Goal: Information Seeking & Learning: Learn about a topic

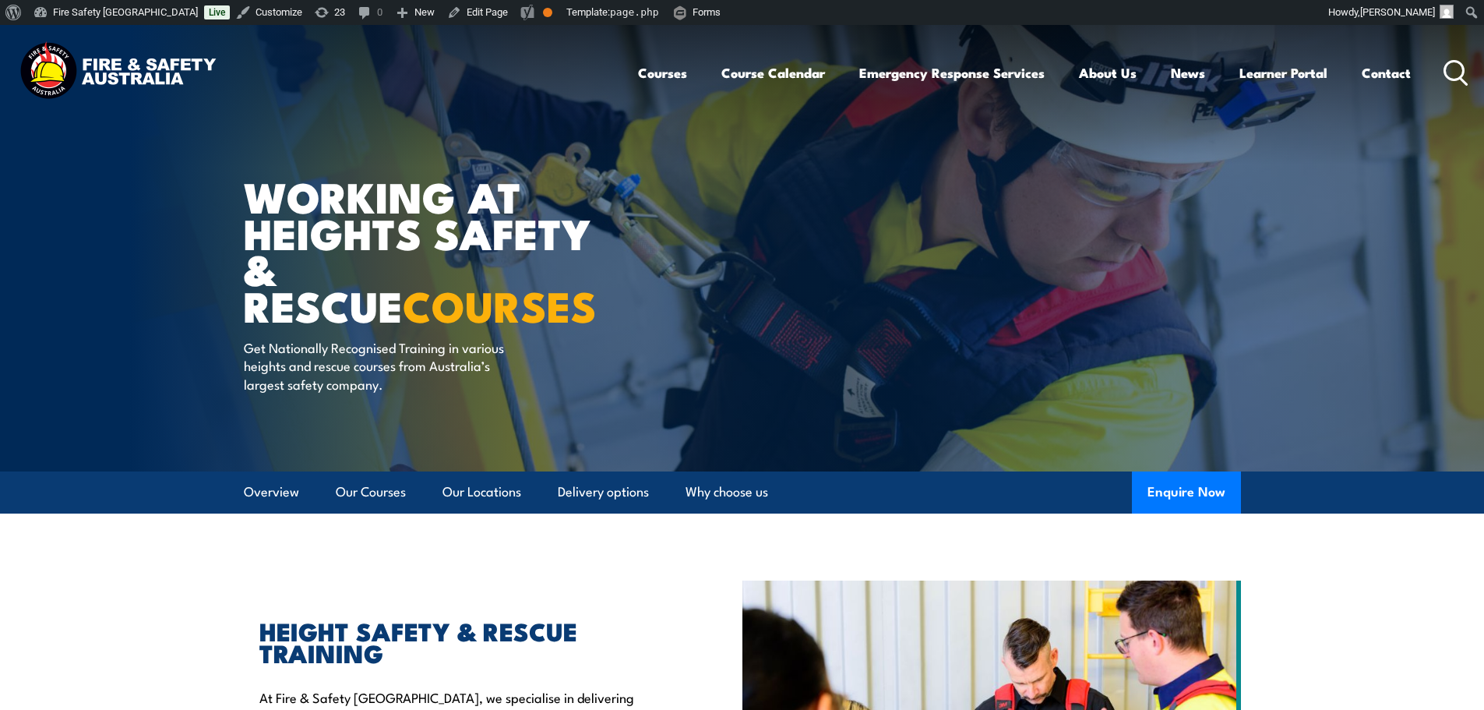
click at [1446, 61] on icon at bounding box center [1455, 73] width 25 height 26
click at [1452, 62] on icon at bounding box center [1455, 73] width 25 height 26
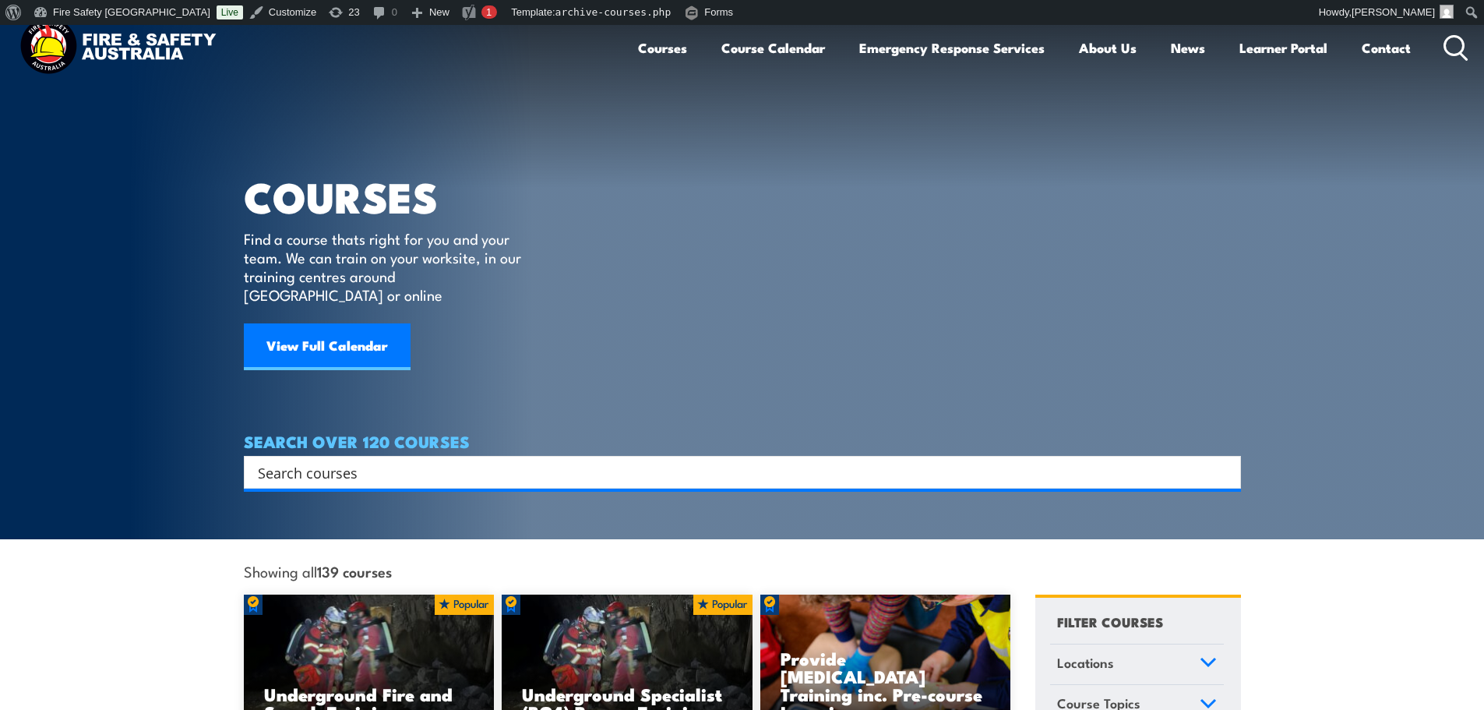
click at [664, 460] on input "Search input" at bounding box center [732, 471] width 949 height 23
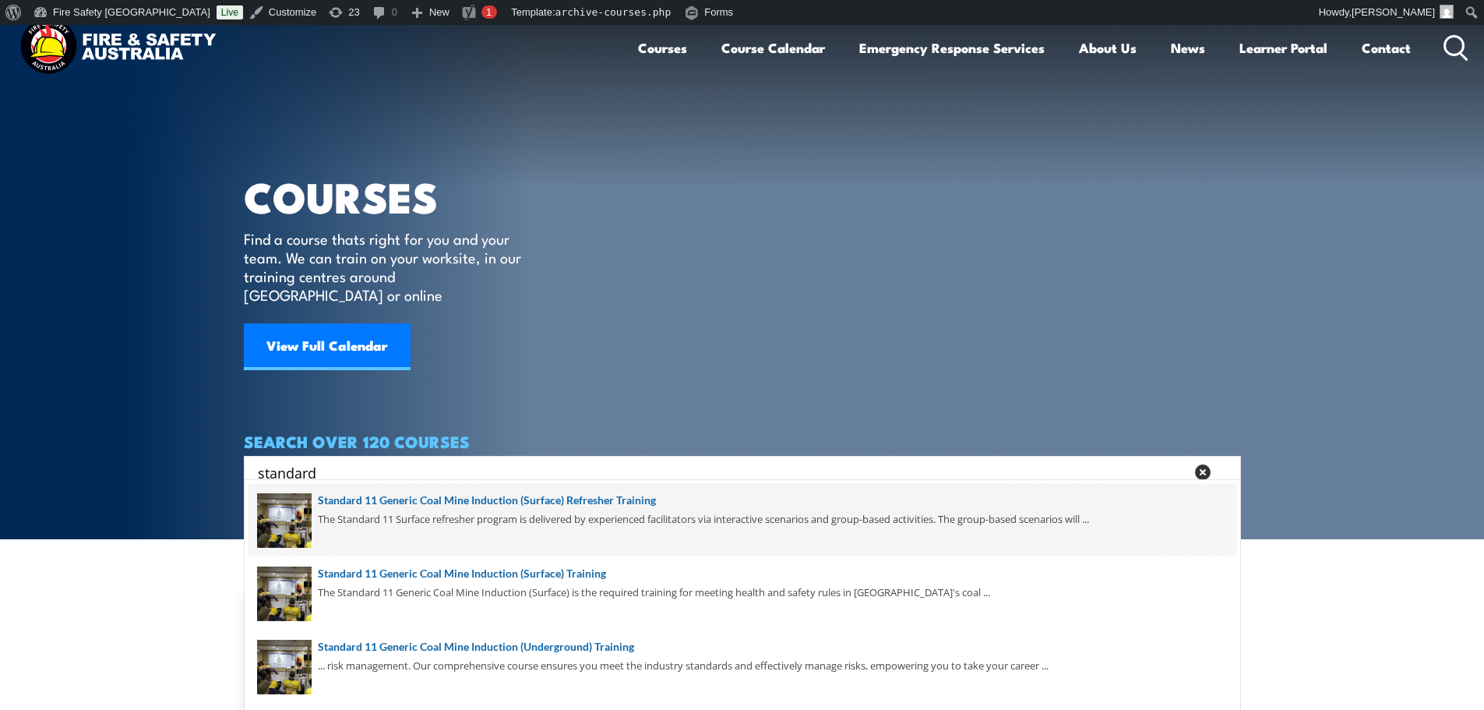
type input "standard"
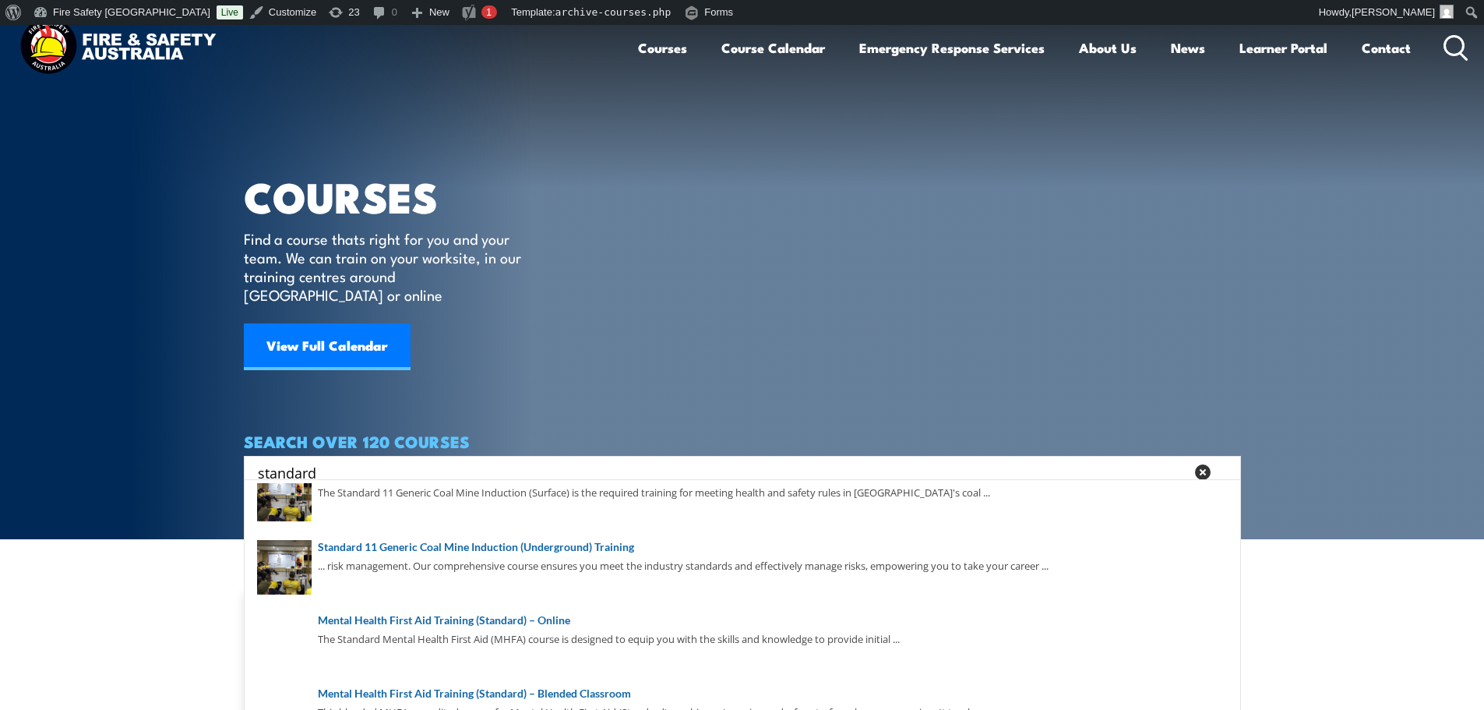
scroll to position [152, 0]
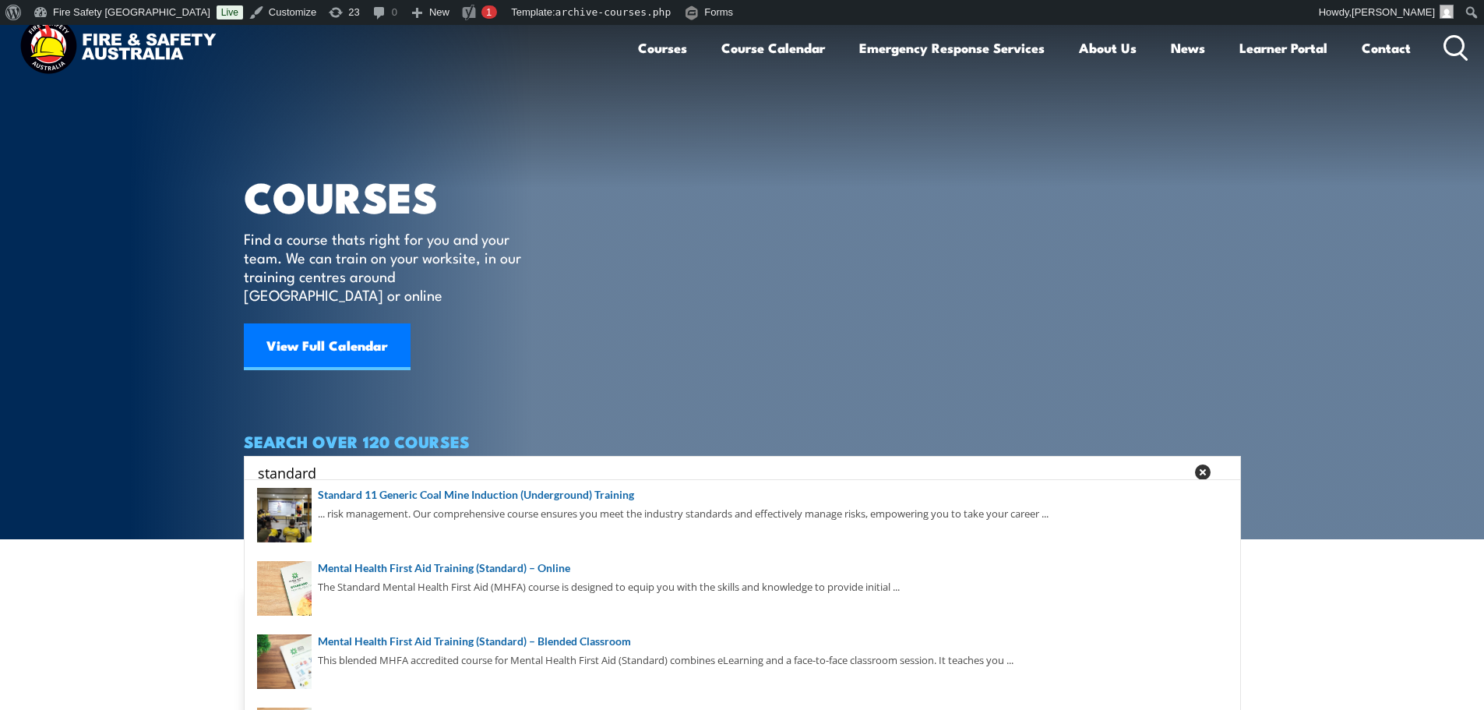
click at [786, 229] on article "COURSES Find a course thats right for you and your team. We can train on your w…" at bounding box center [742, 256] width 997 height 463
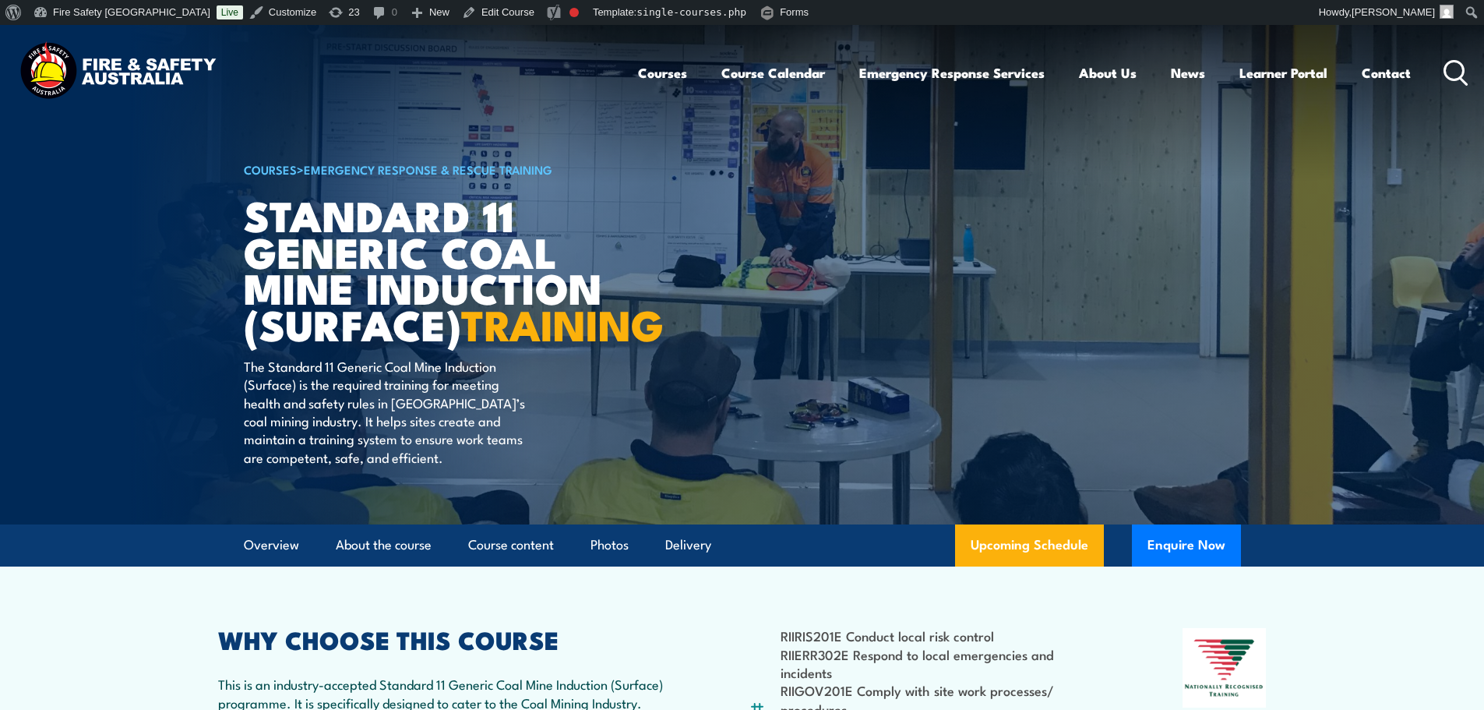
click at [1451, 76] on icon at bounding box center [1455, 73] width 25 height 26
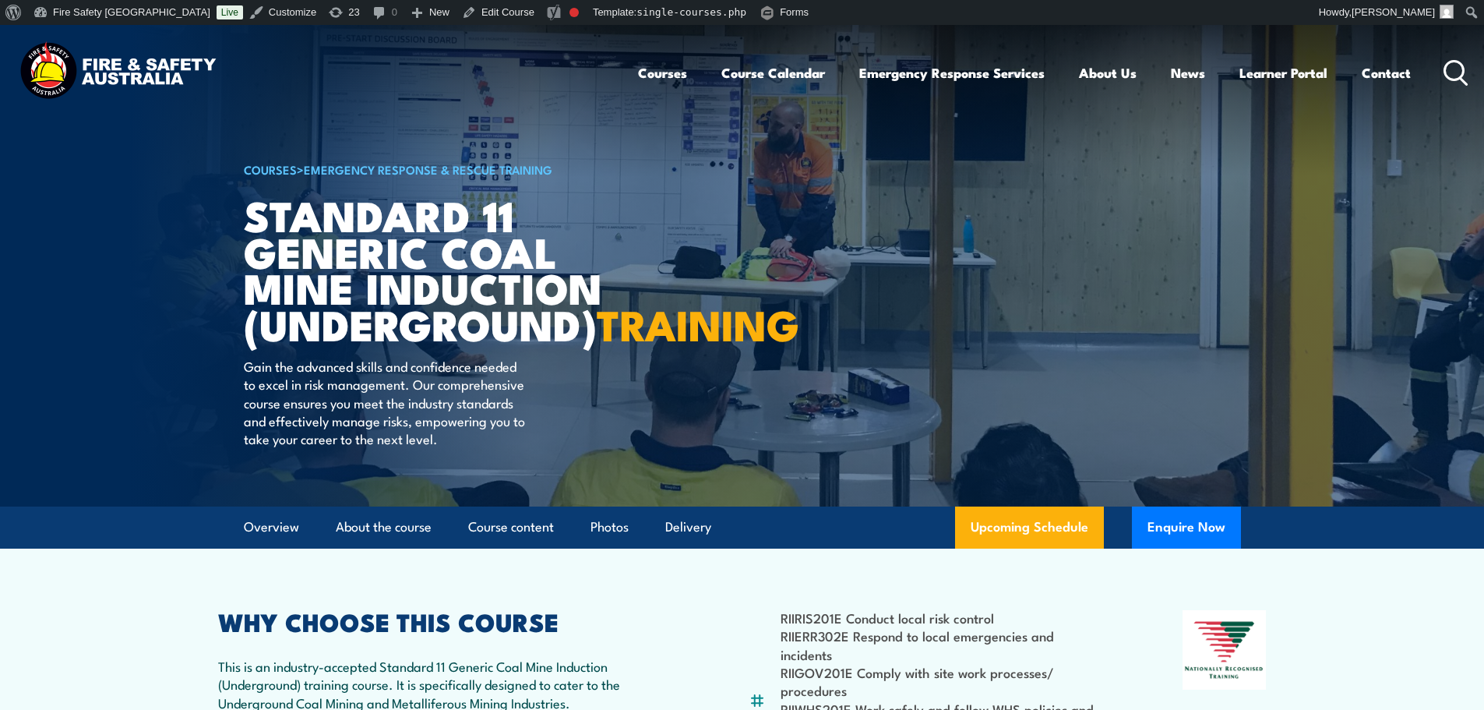
click at [1456, 70] on icon at bounding box center [1455, 73] width 25 height 26
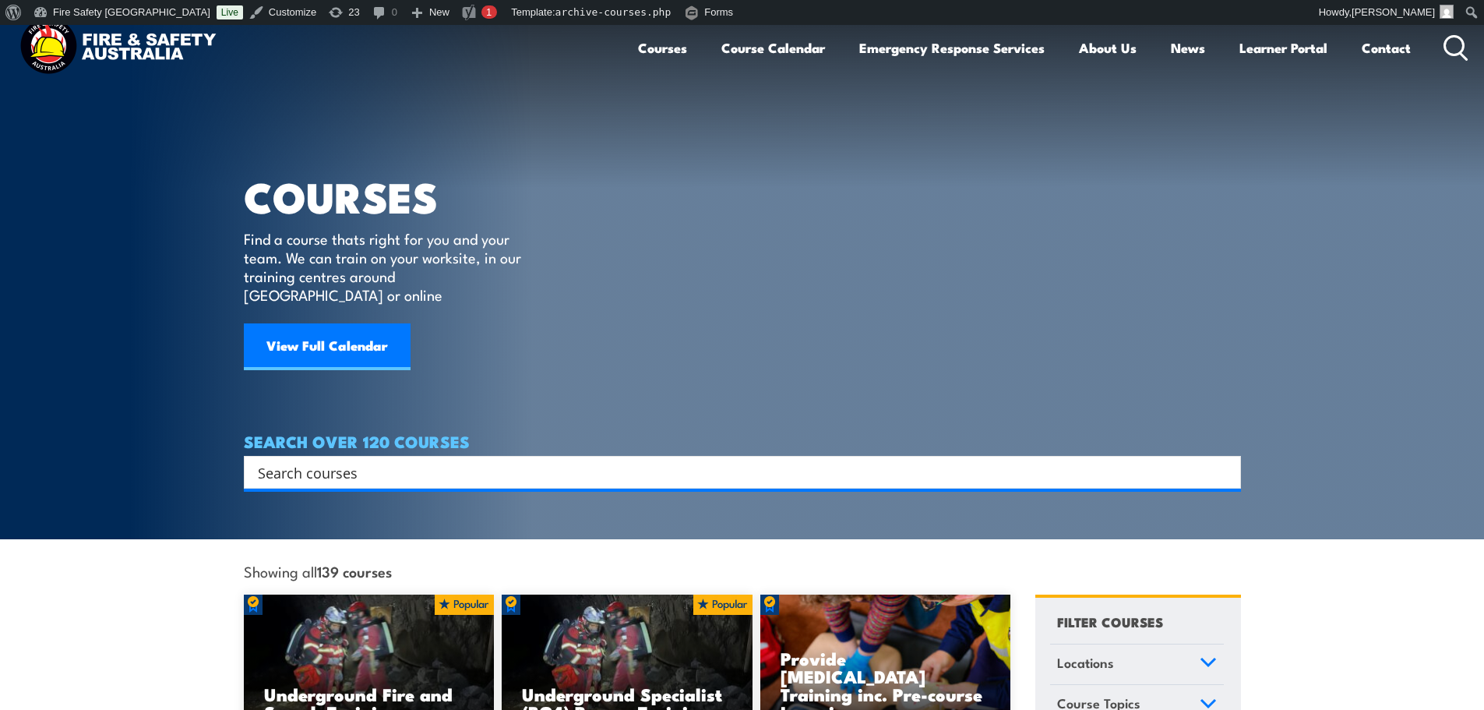
click at [836, 460] on input "Search input" at bounding box center [732, 471] width 949 height 23
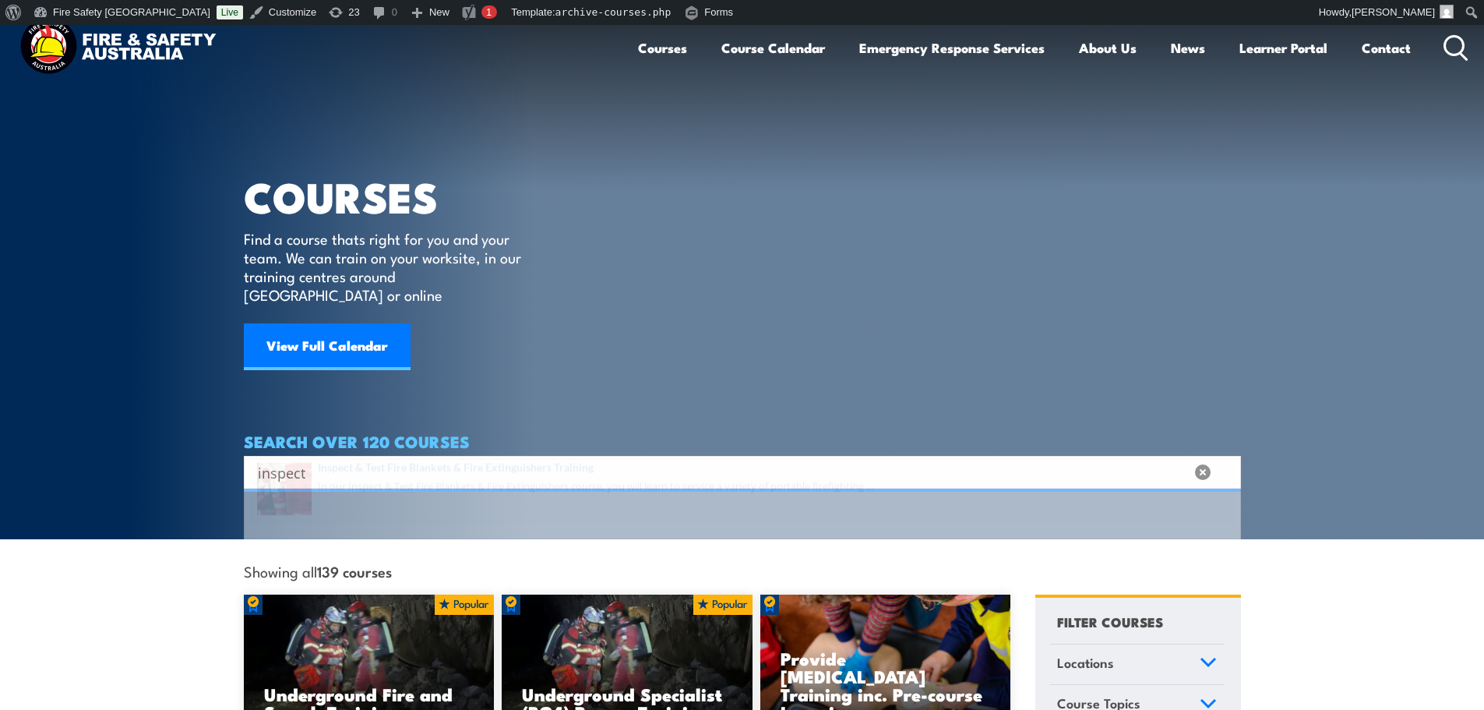
type input "inspect"
click at [535, 503] on span at bounding box center [742, 519] width 988 height 73
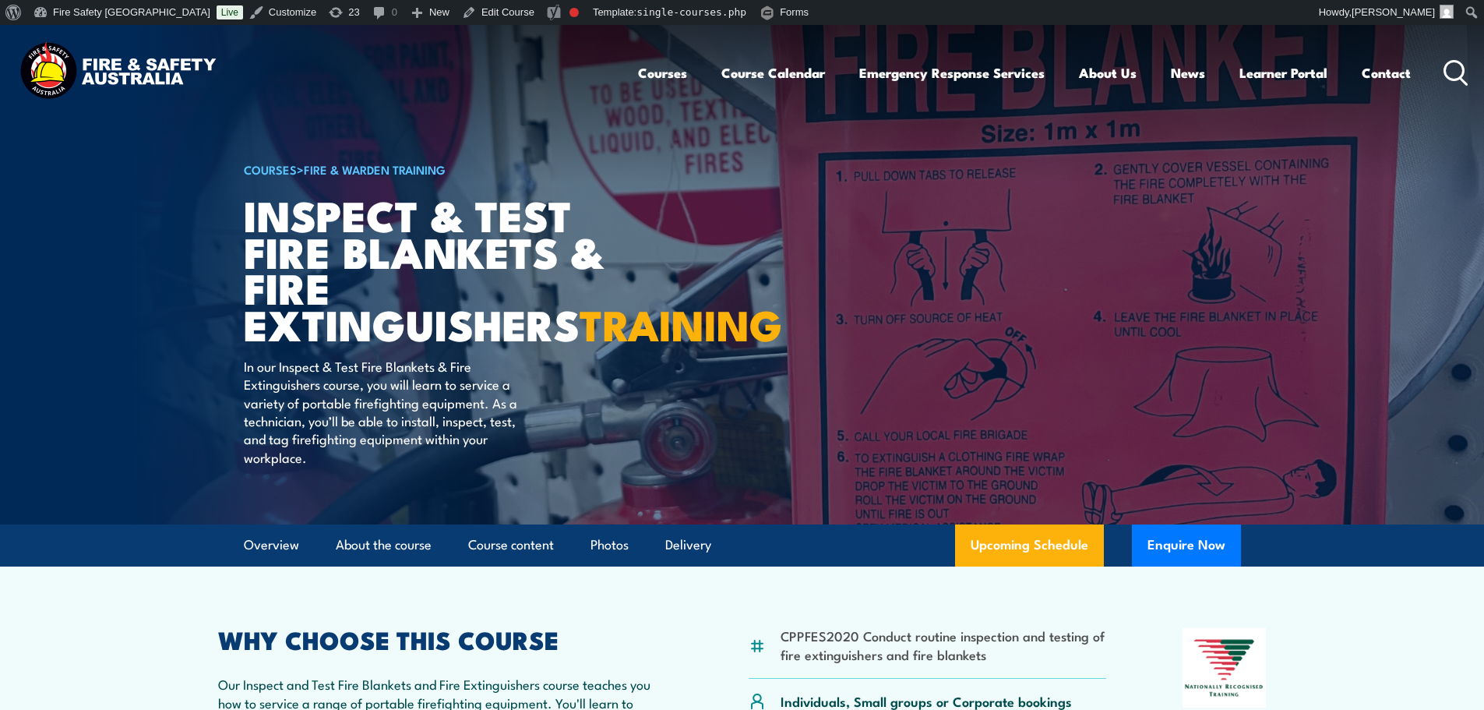
drag, startPoint x: 456, startPoint y: 357, endPoint x: 447, endPoint y: 365, distance: 12.2
click at [452, 342] on h1 "Inspect & Test Fire Blankets & Fire Extinguishers TRAINING" at bounding box center [436, 269] width 385 height 146
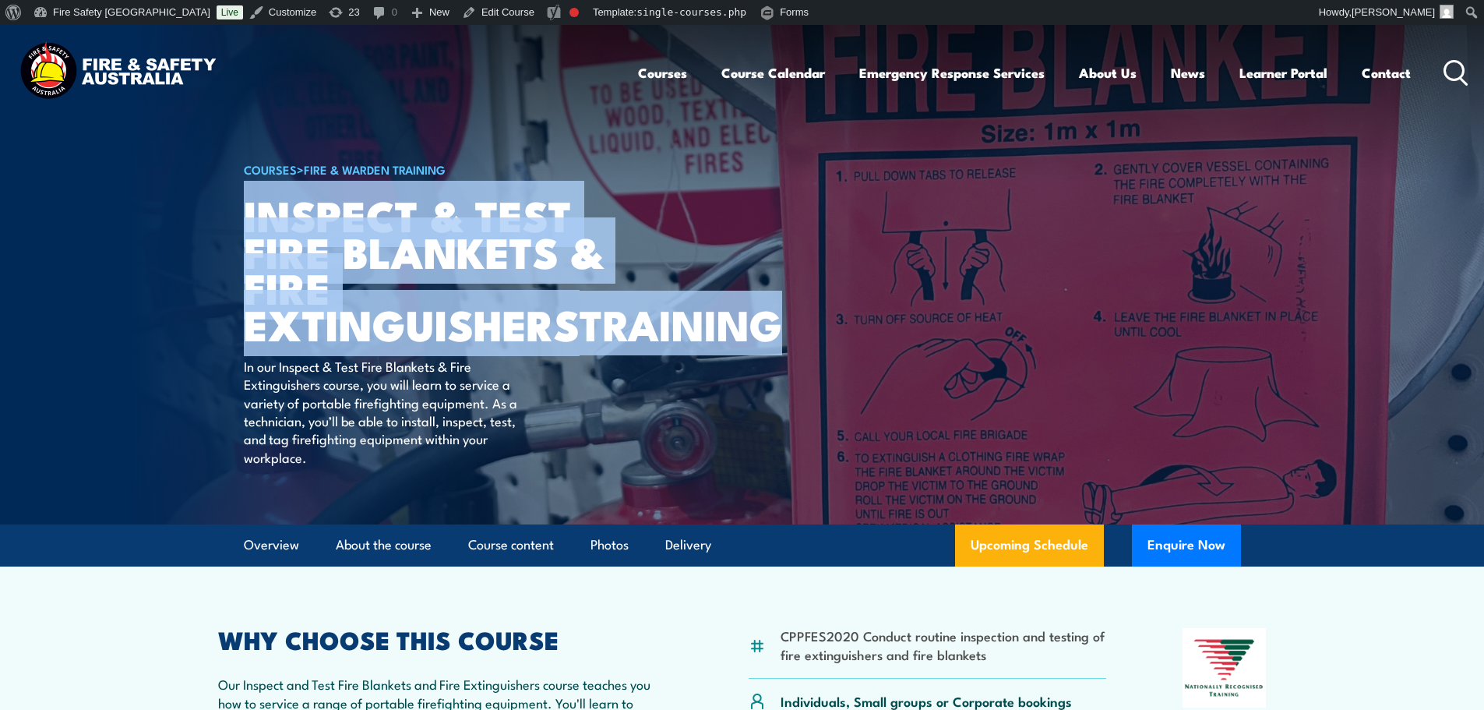
drag, startPoint x: 445, startPoint y: 368, endPoint x: 246, endPoint y: 212, distance: 253.0
click at [246, 212] on h1 "Inspect & Test Fire Blankets & Fire Extinguishers TRAINING" at bounding box center [436, 269] width 385 height 146
click at [1462, 69] on circle at bounding box center [1454, 70] width 19 height 19
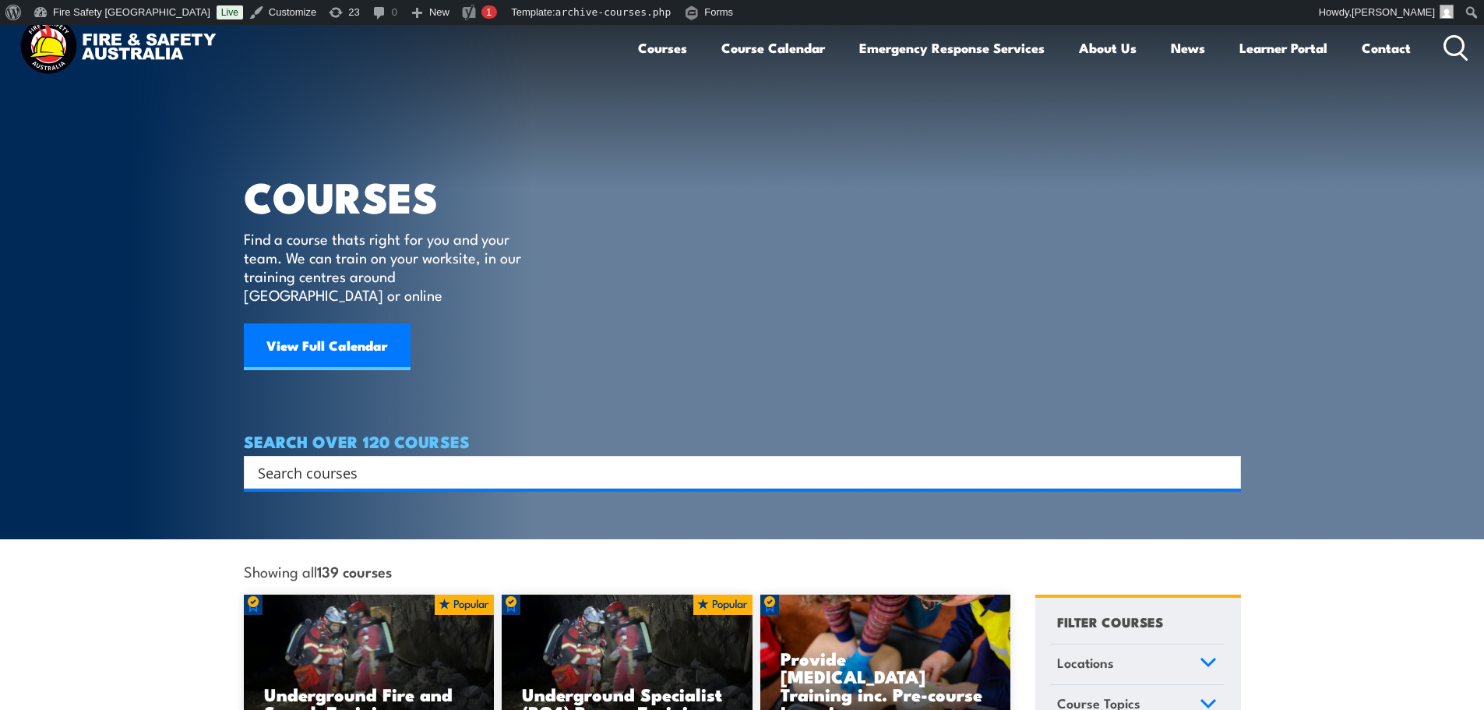
click at [936, 461] on input "Search input" at bounding box center [732, 471] width 949 height 23
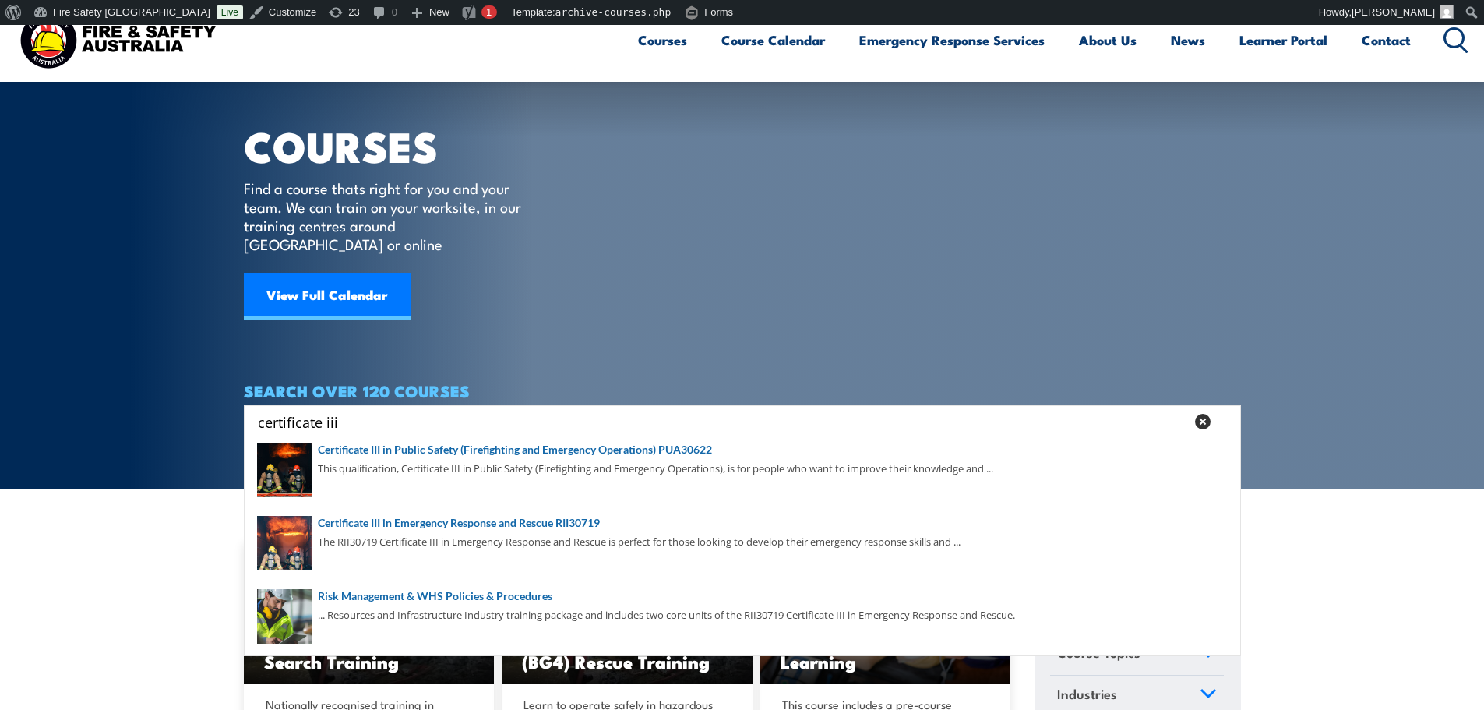
scroll to position [52, 0]
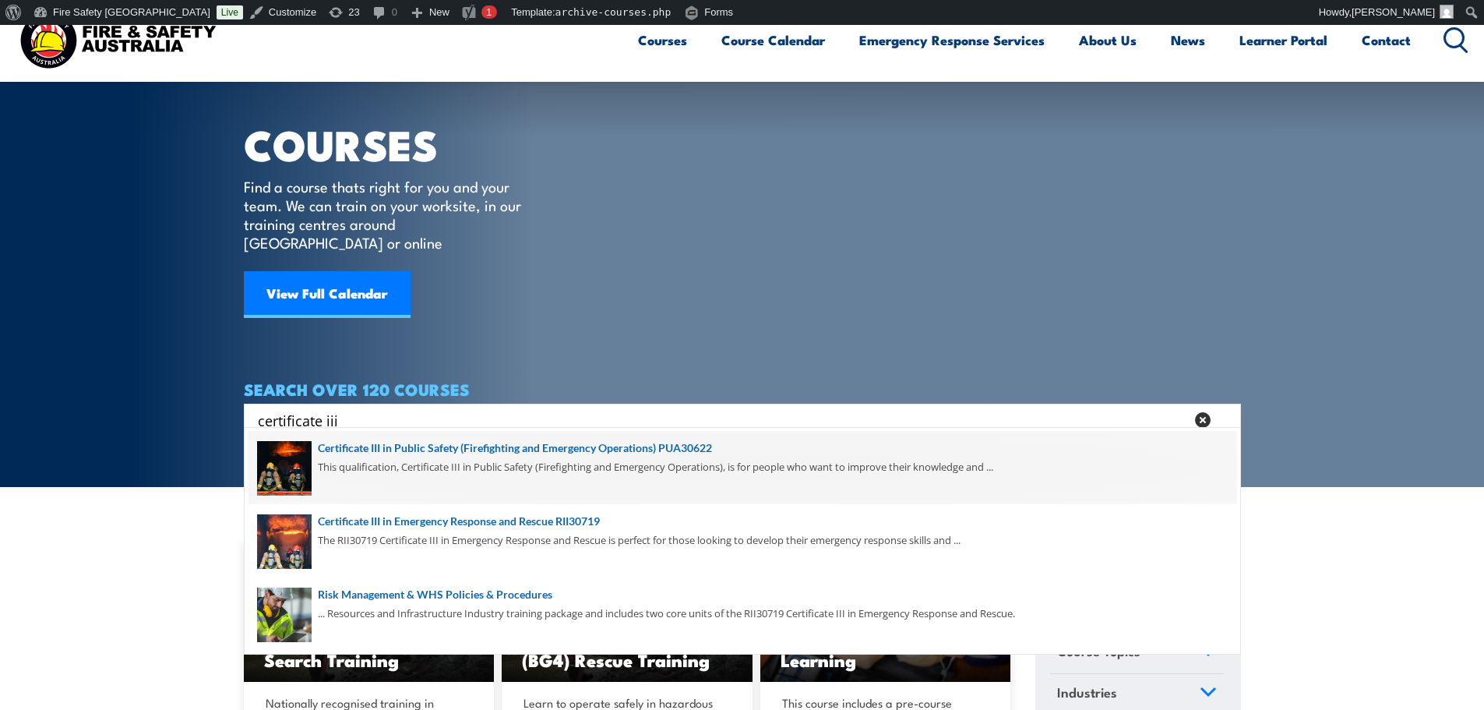
type input "certificate iii"
click at [488, 444] on span at bounding box center [742, 467] width 988 height 73
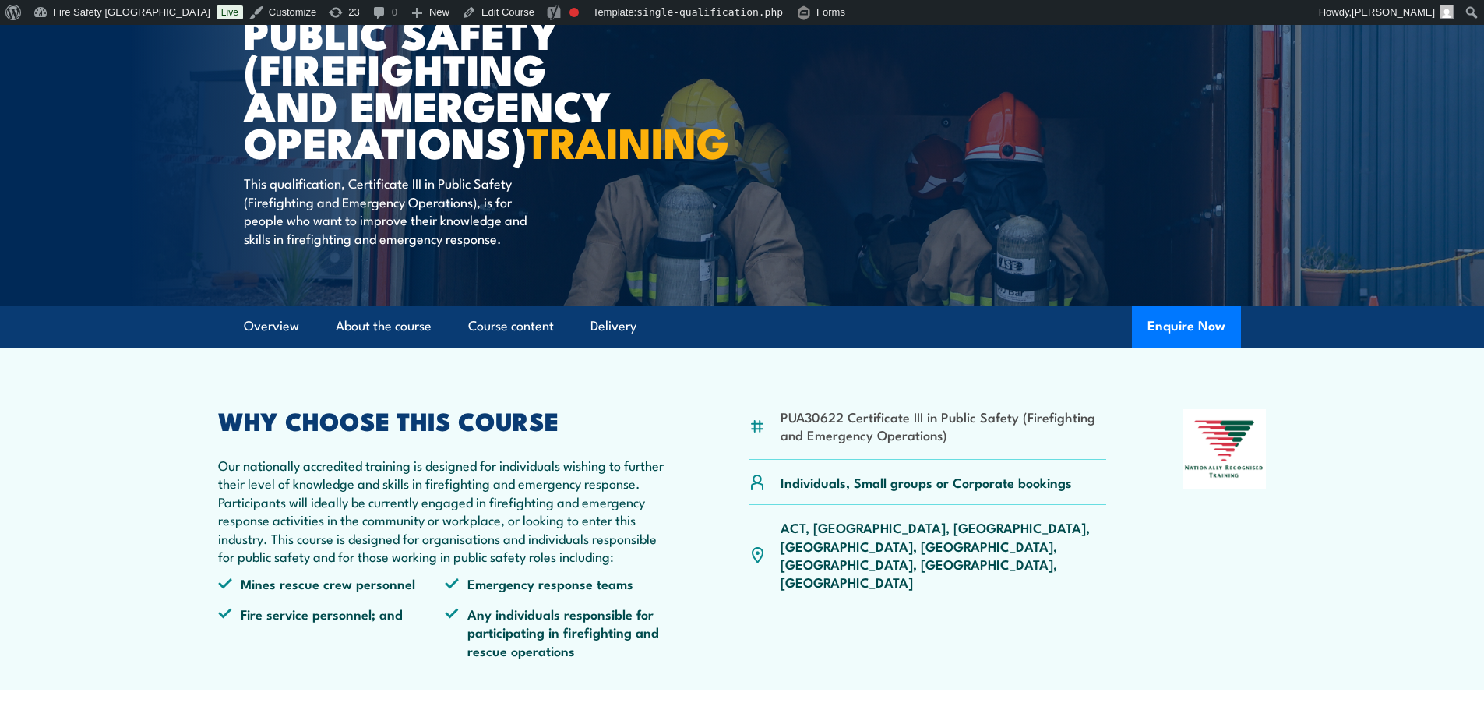
scroll to position [104, 0]
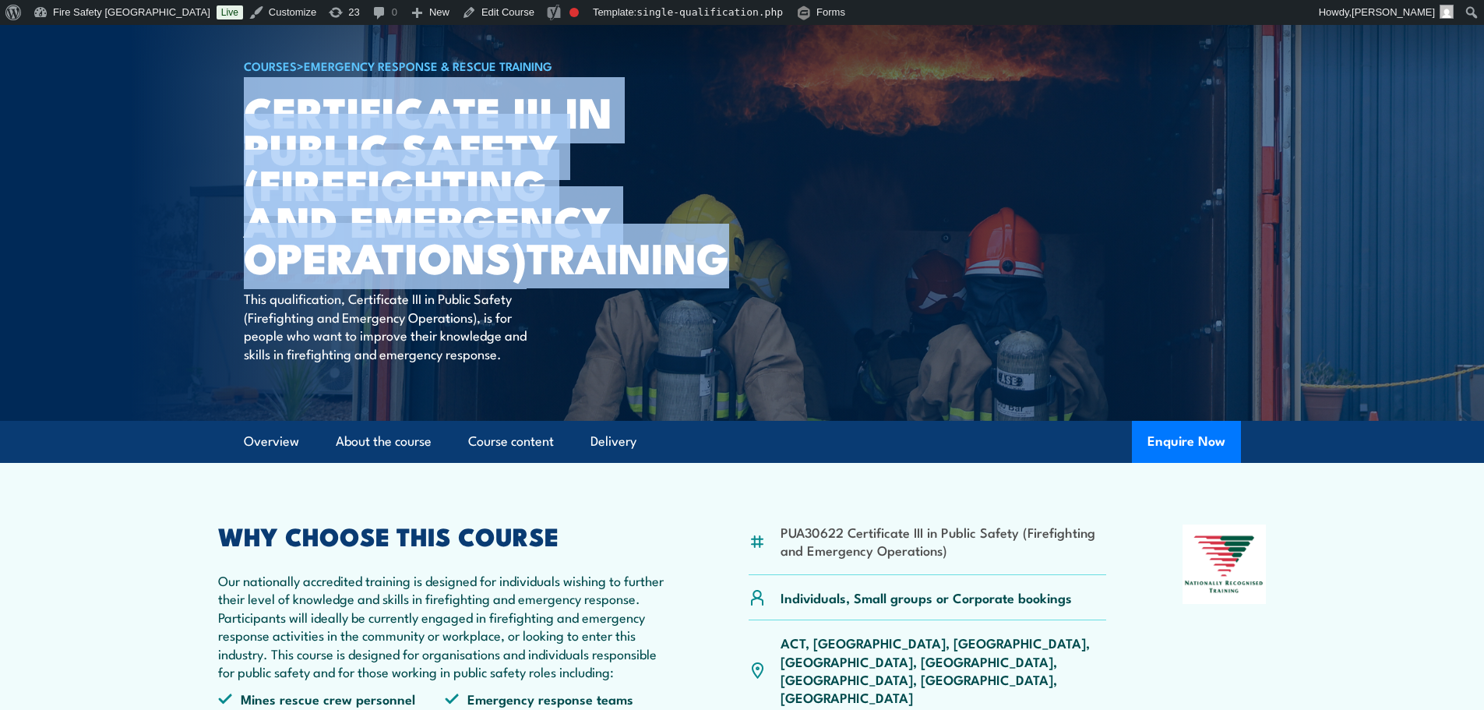
drag, startPoint x: 252, startPoint y: 112, endPoint x: 561, endPoint y: 279, distance: 350.6
click at [561, 275] on h1 "Certificate III in Public Safety (Firefighting and Emergency Operations) TRAINI…" at bounding box center [436, 184] width 385 height 182
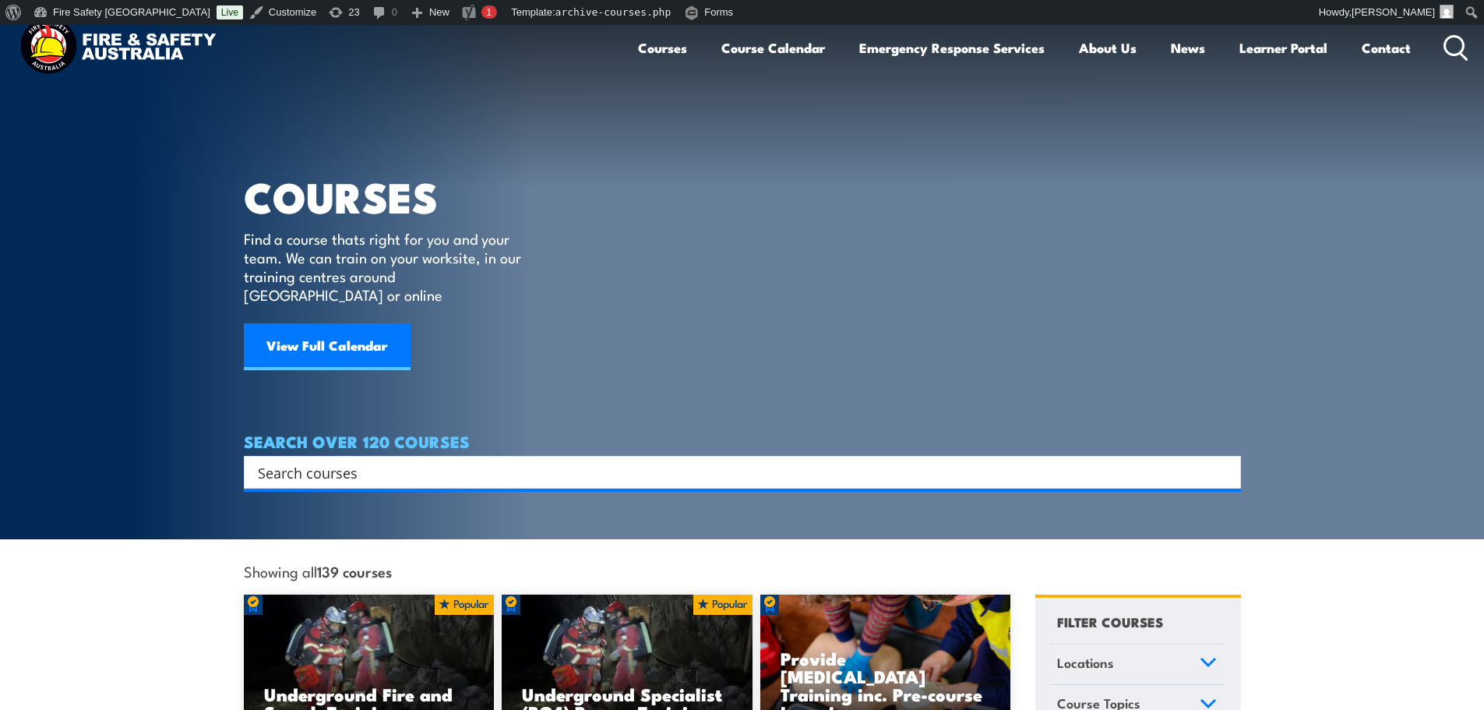
click at [779, 460] on input "Search input" at bounding box center [732, 471] width 949 height 23
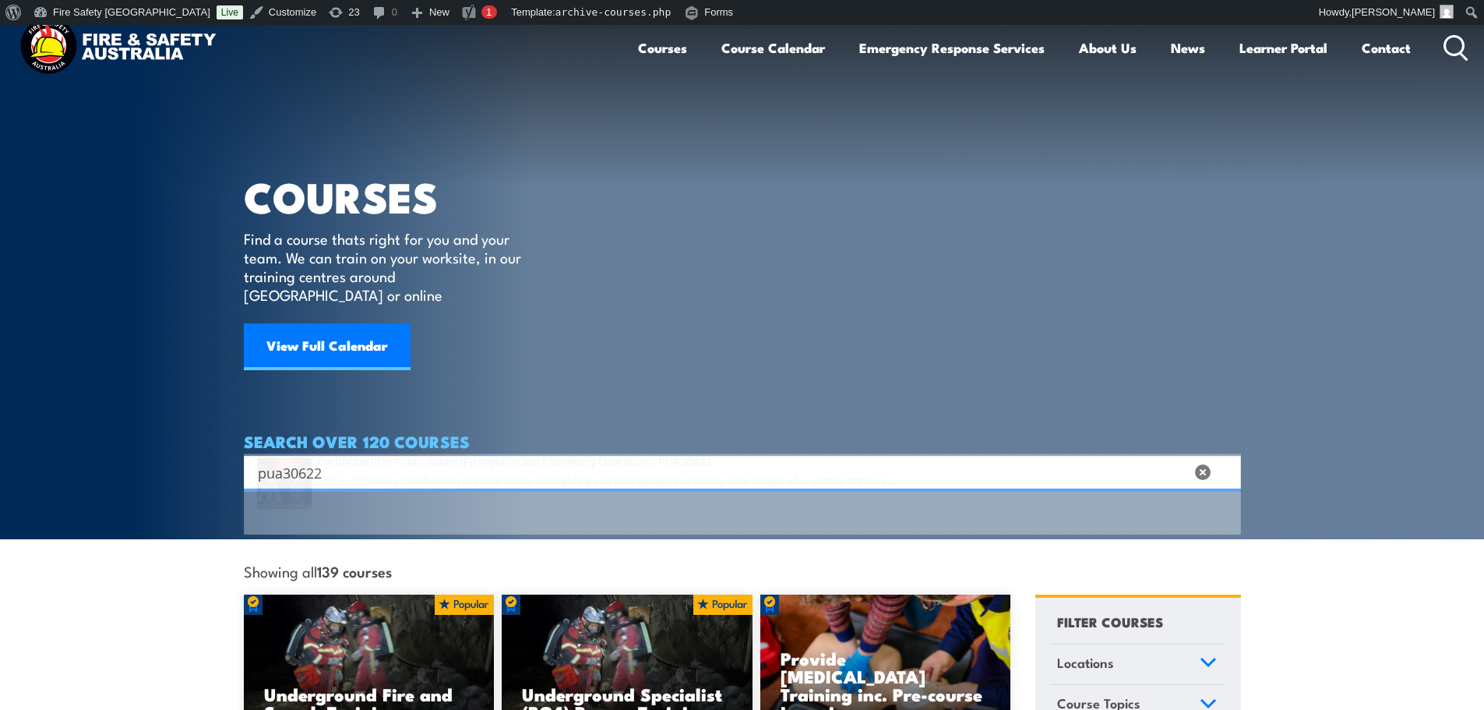
type input "pua30622"
click at [537, 502] on span at bounding box center [742, 519] width 988 height 73
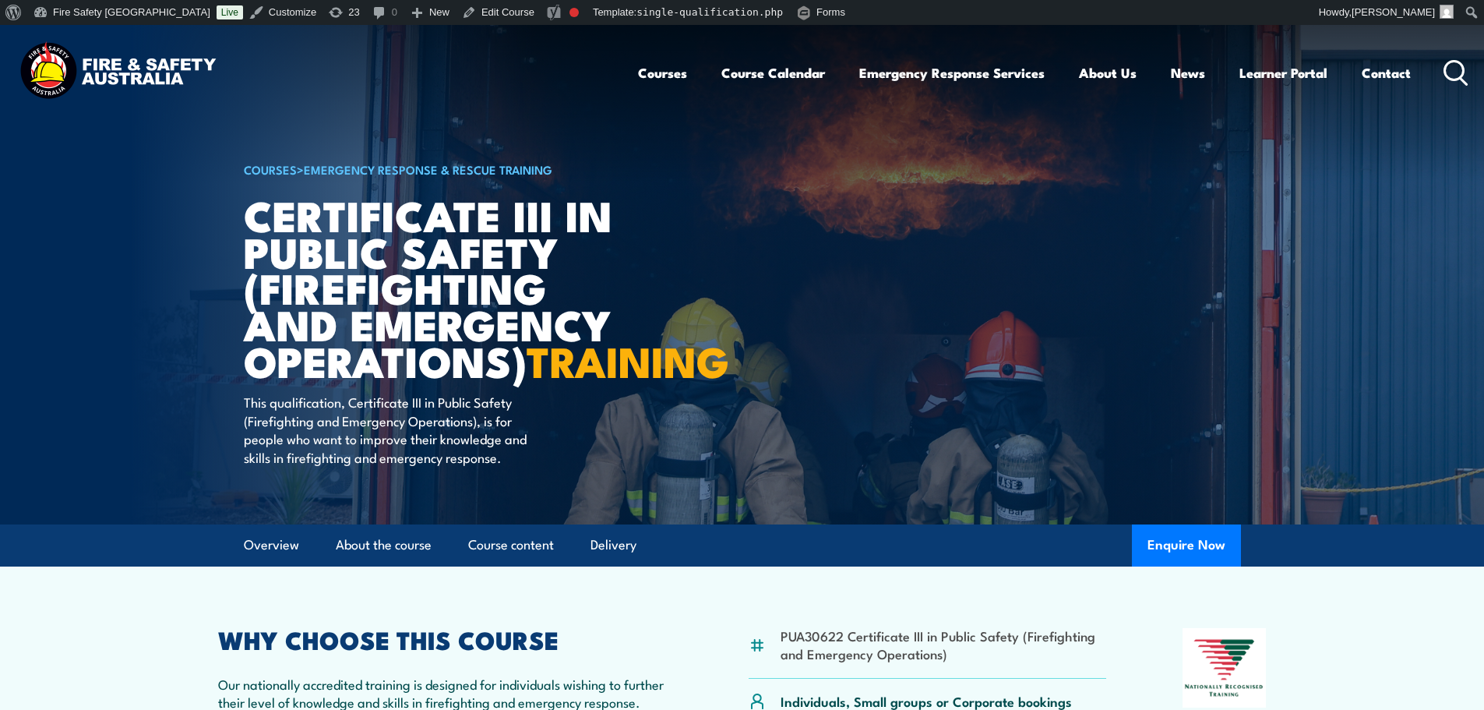
click at [1448, 58] on div "Courses Course Calendar Emergency Response Services Services Overview Emergency…" at bounding box center [1053, 72] width 831 height 67
click at [1451, 75] on icon at bounding box center [1455, 73] width 25 height 26
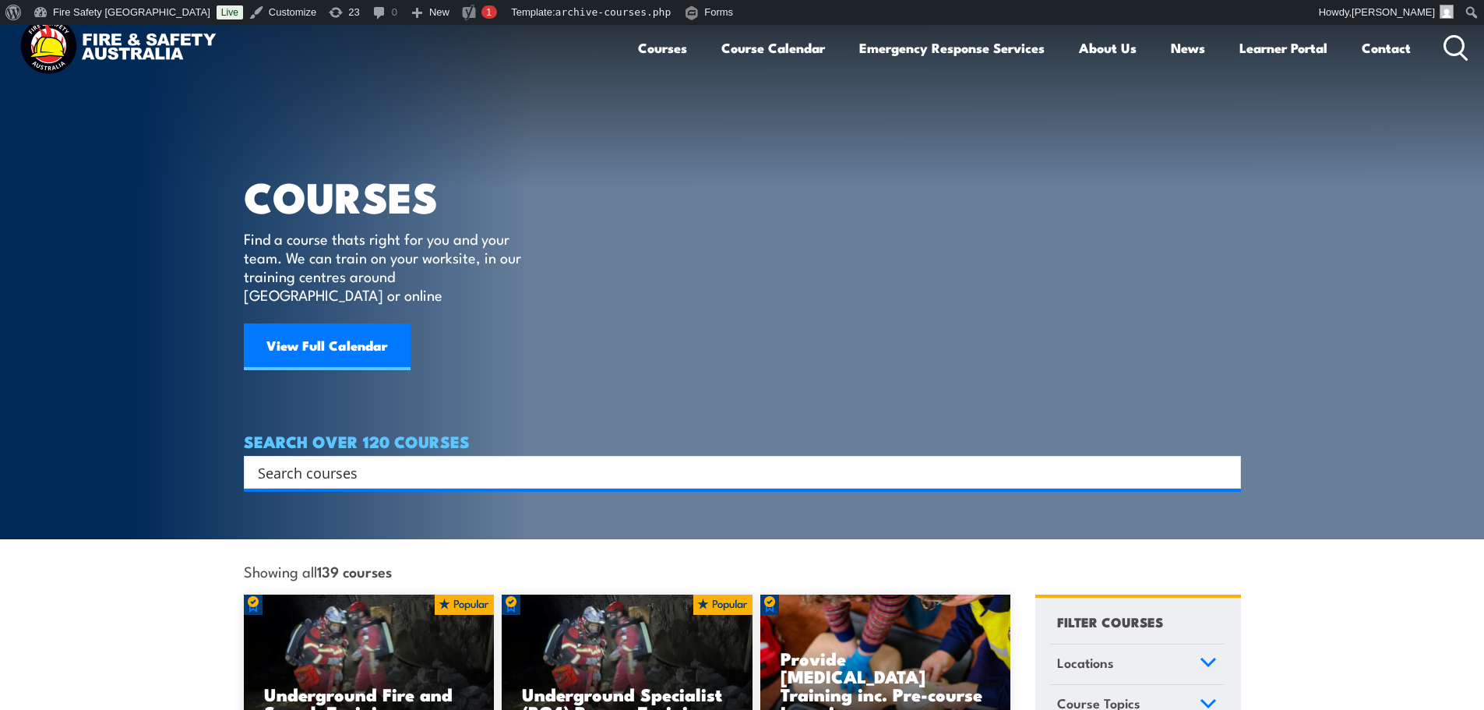
click at [796, 460] on input "Search input" at bounding box center [732, 471] width 949 height 23
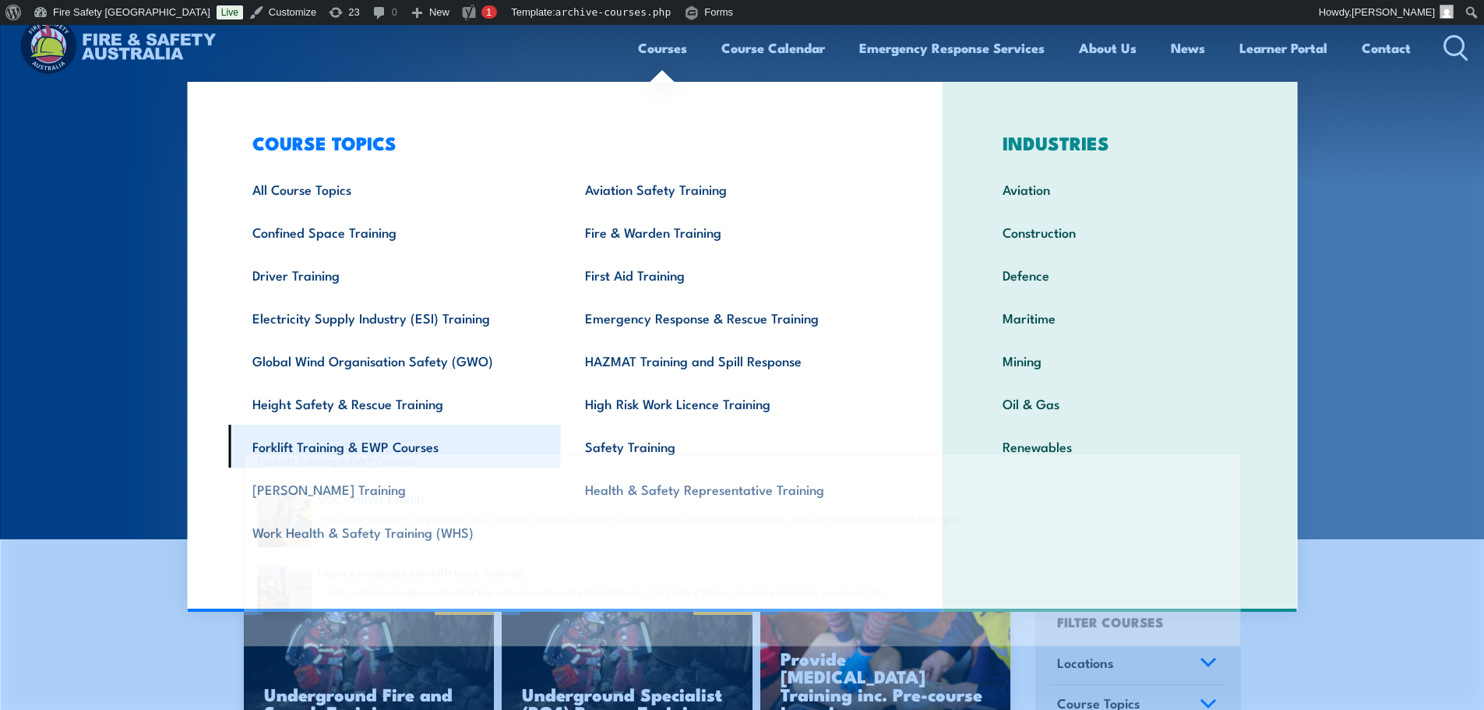
type input "forklift"
click at [399, 439] on link "Forklift Training & EWP Courses" at bounding box center [394, 445] width 333 height 43
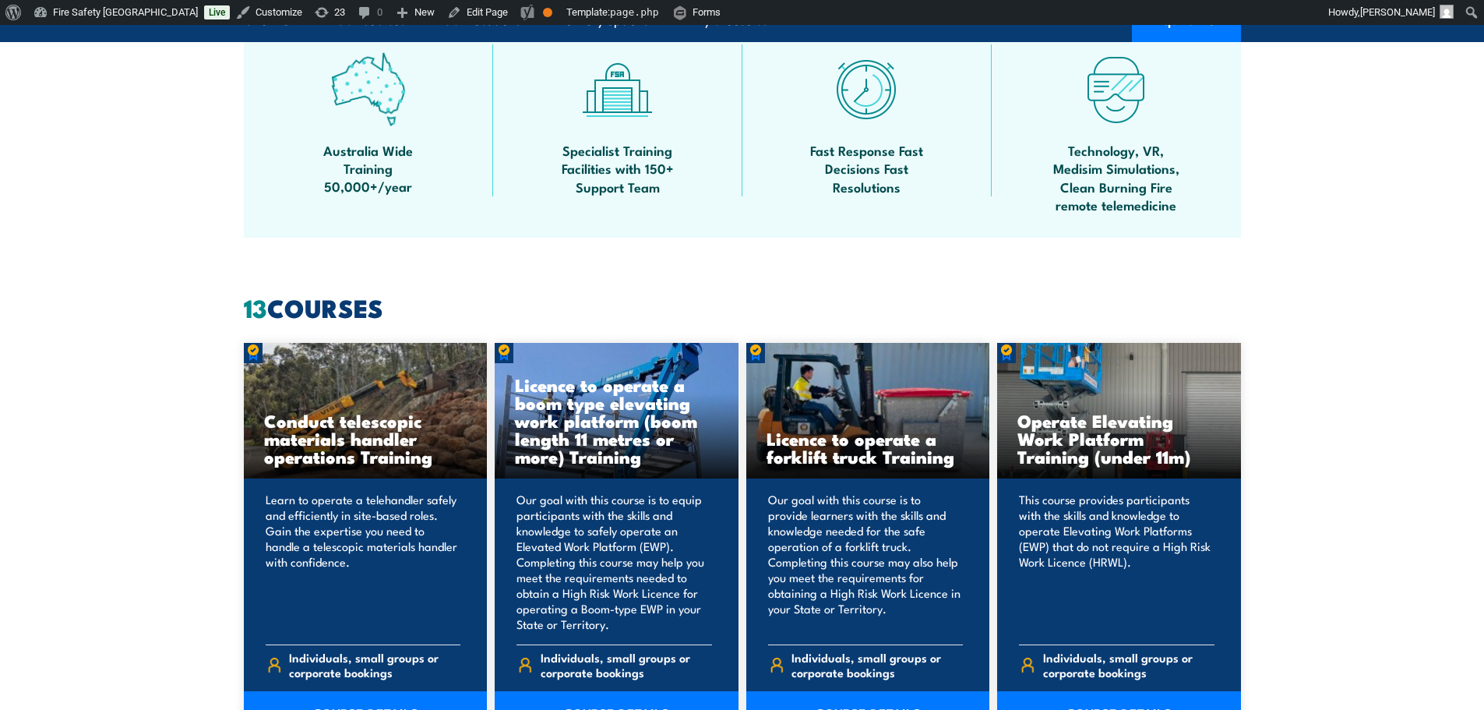
scroll to position [1012, 0]
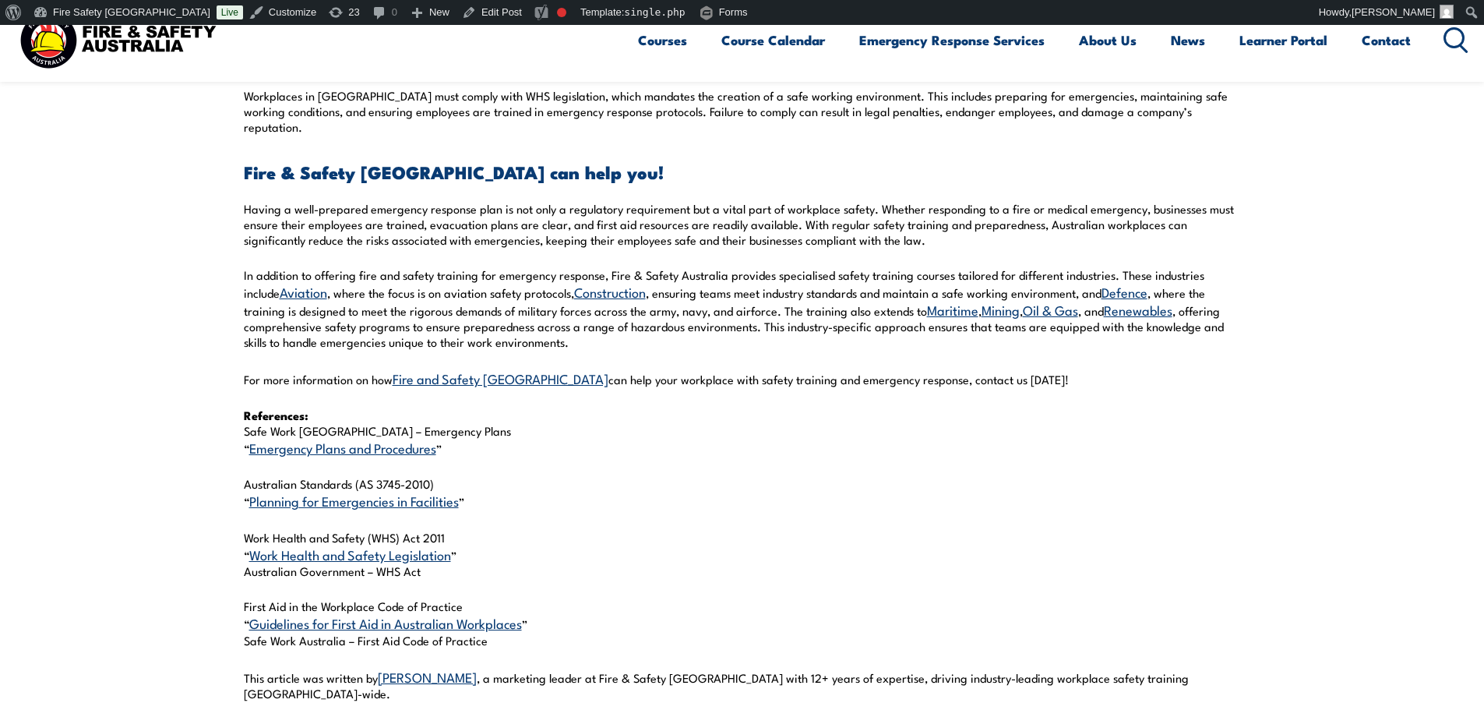
scroll to position [1843, 0]
